Goal: Transaction & Acquisition: Purchase product/service

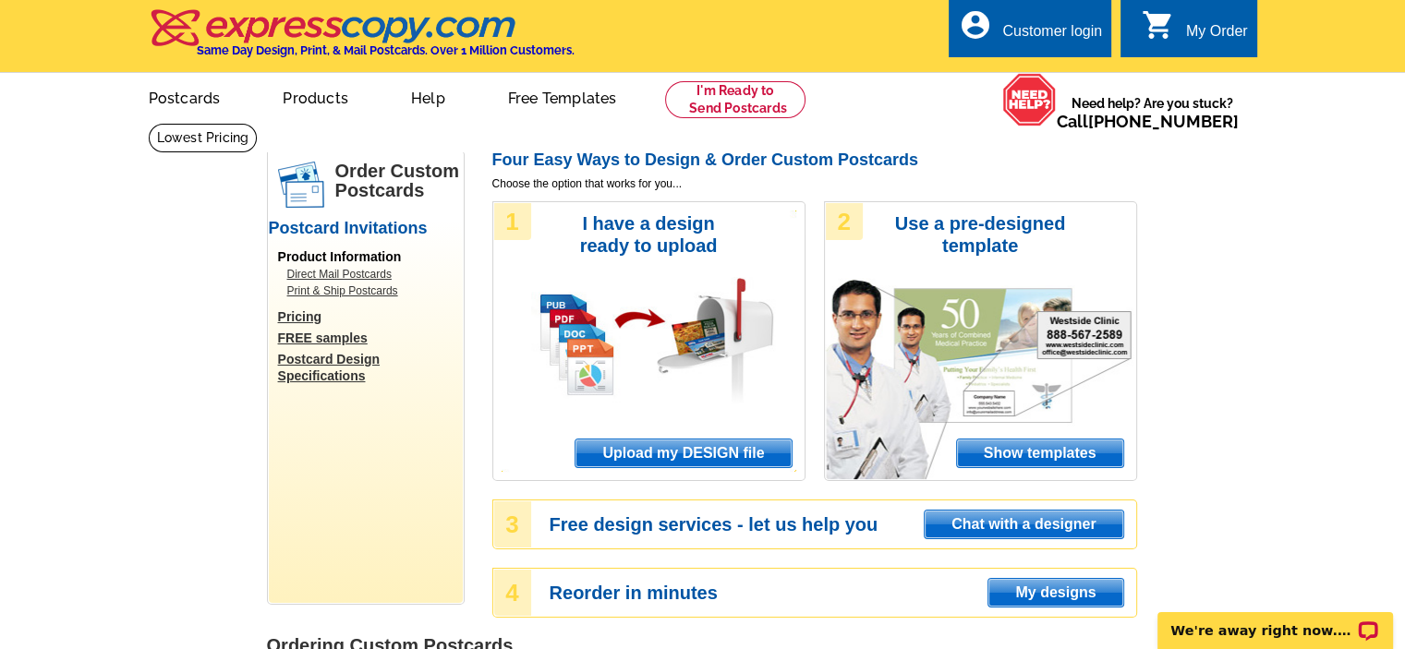
click at [720, 446] on span "Upload my DESIGN file" at bounding box center [682, 454] width 215 height 28
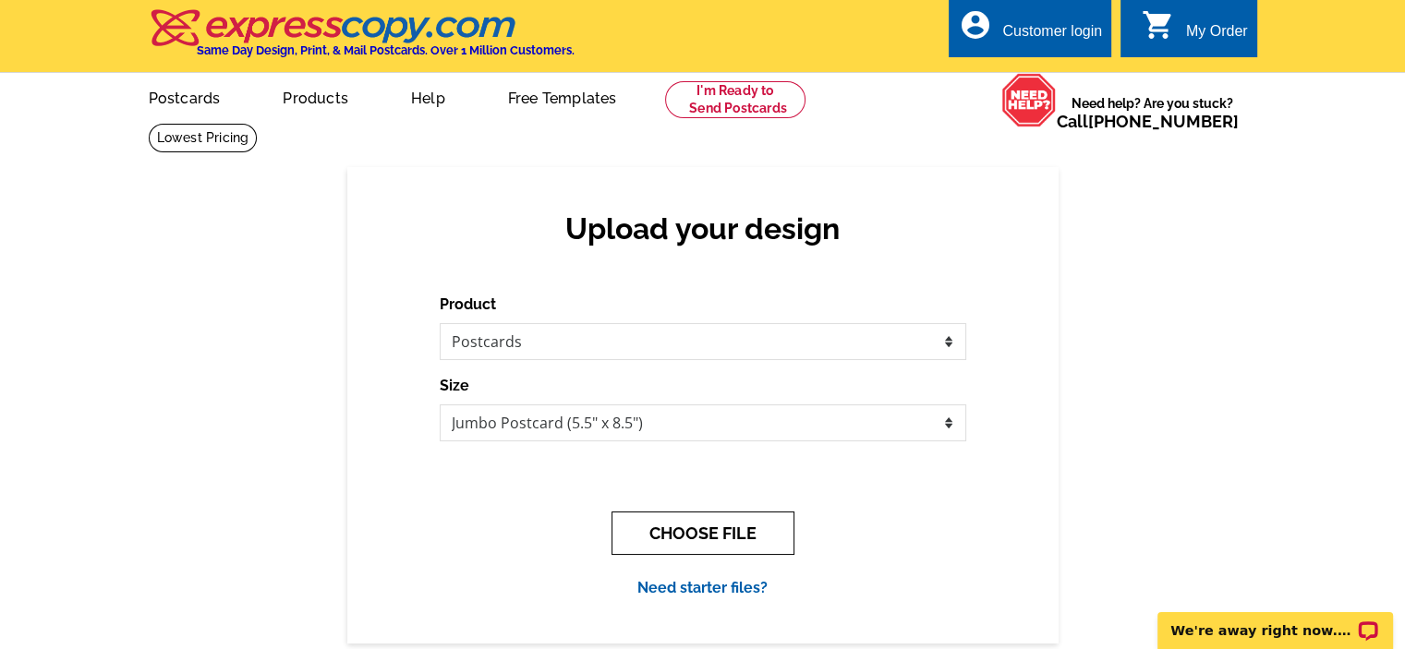
click at [678, 537] on button "CHOOSE FILE" at bounding box center [702, 533] width 183 height 43
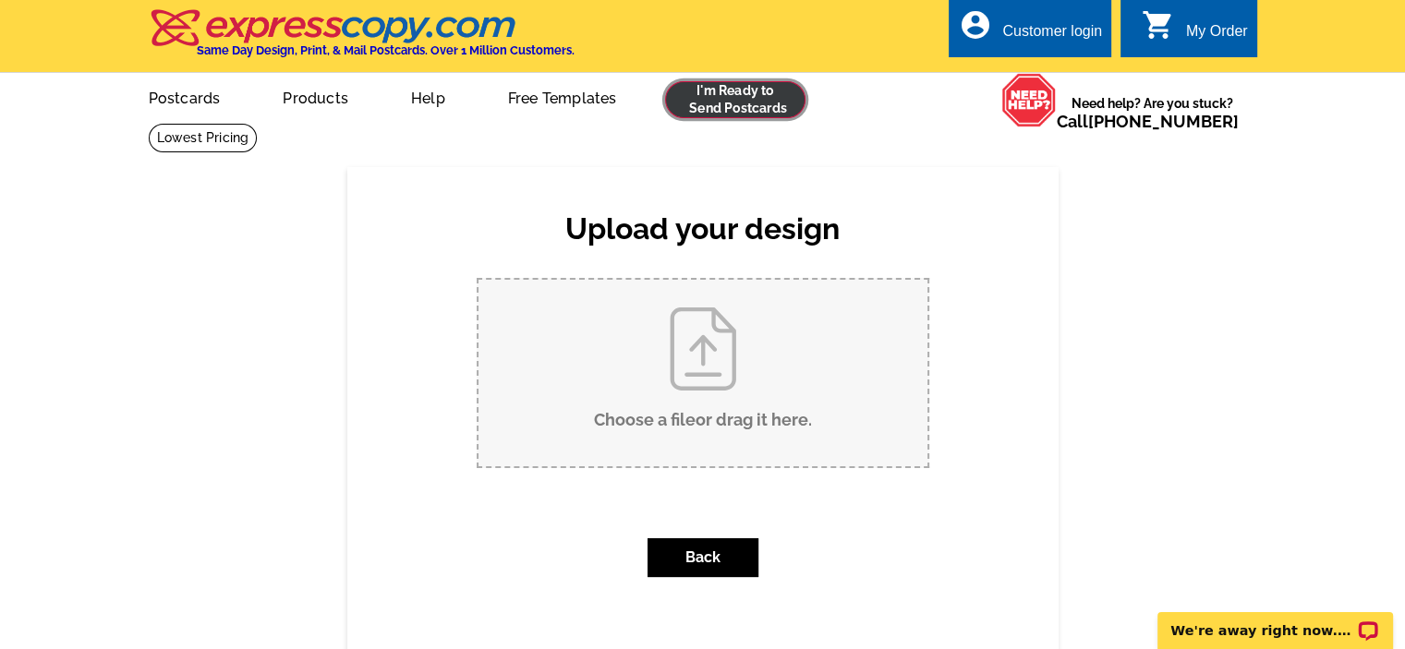
click at [730, 99] on link at bounding box center [735, 99] width 141 height 37
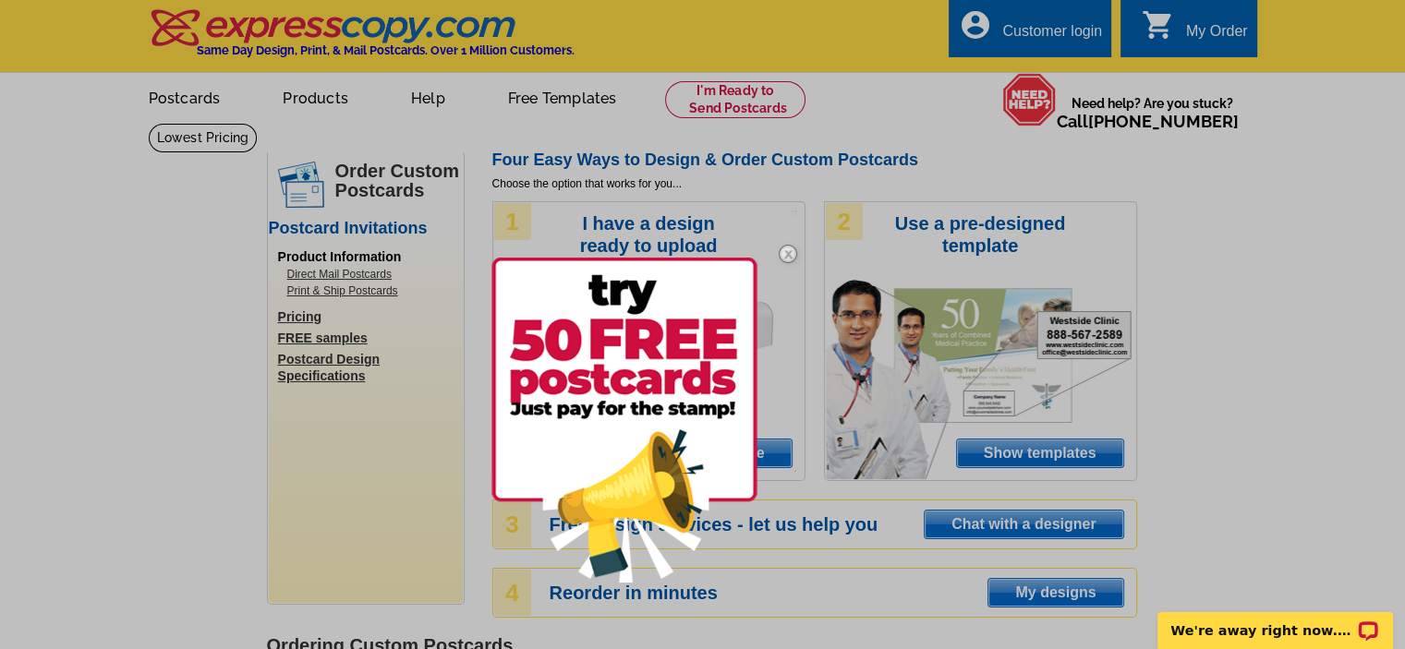
click at [296, 317] on div at bounding box center [702, 324] width 1405 height 649
click at [786, 256] on img at bounding box center [788, 254] width 54 height 54
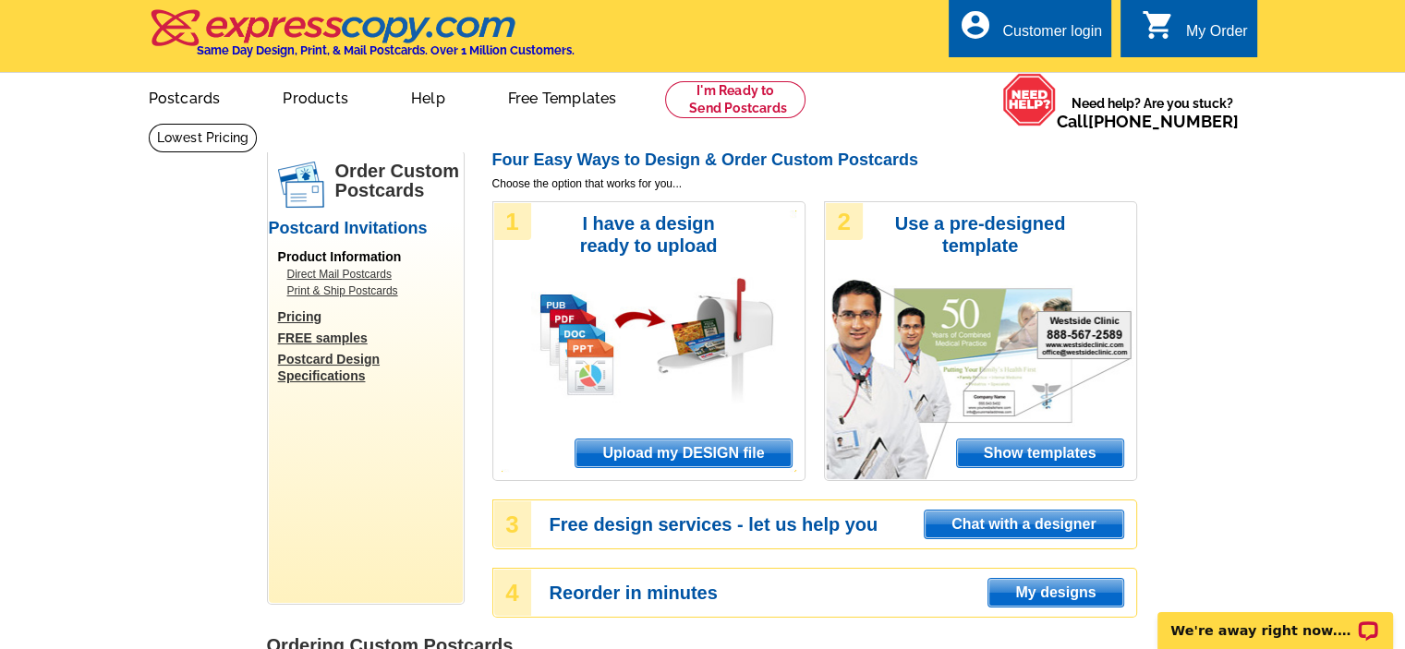
click at [294, 315] on link "Pricing" at bounding box center [370, 316] width 185 height 17
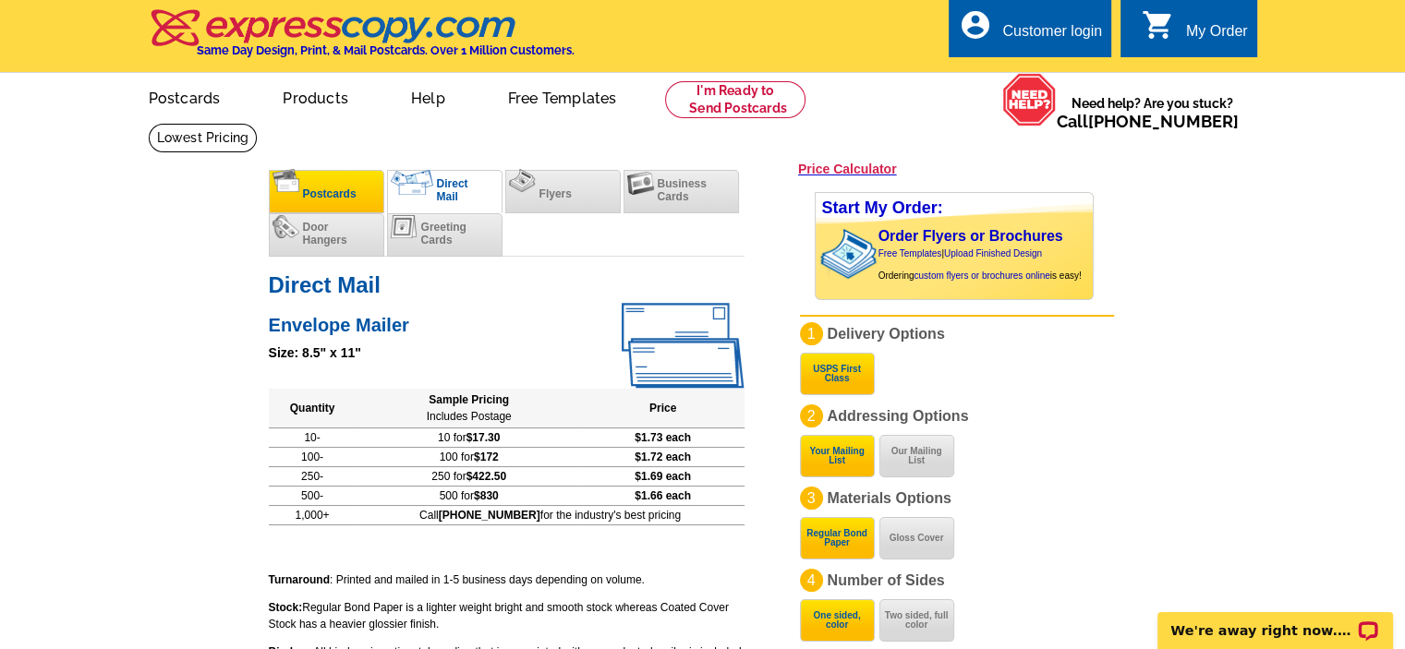
click at [332, 193] on span "Postcards" at bounding box center [330, 193] width 54 height 13
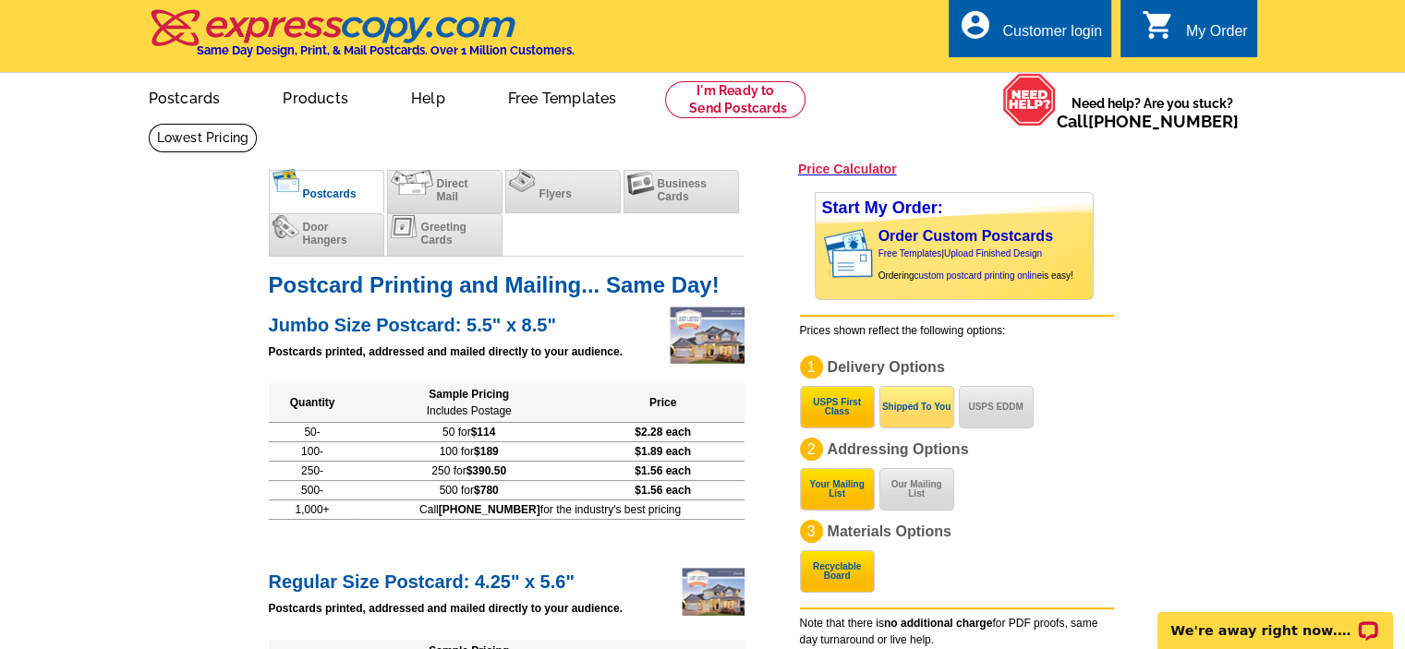
click at [924, 409] on button "Shipped To You" at bounding box center [916, 407] width 75 height 42
